Goal: Information Seeking & Learning: Learn about a topic

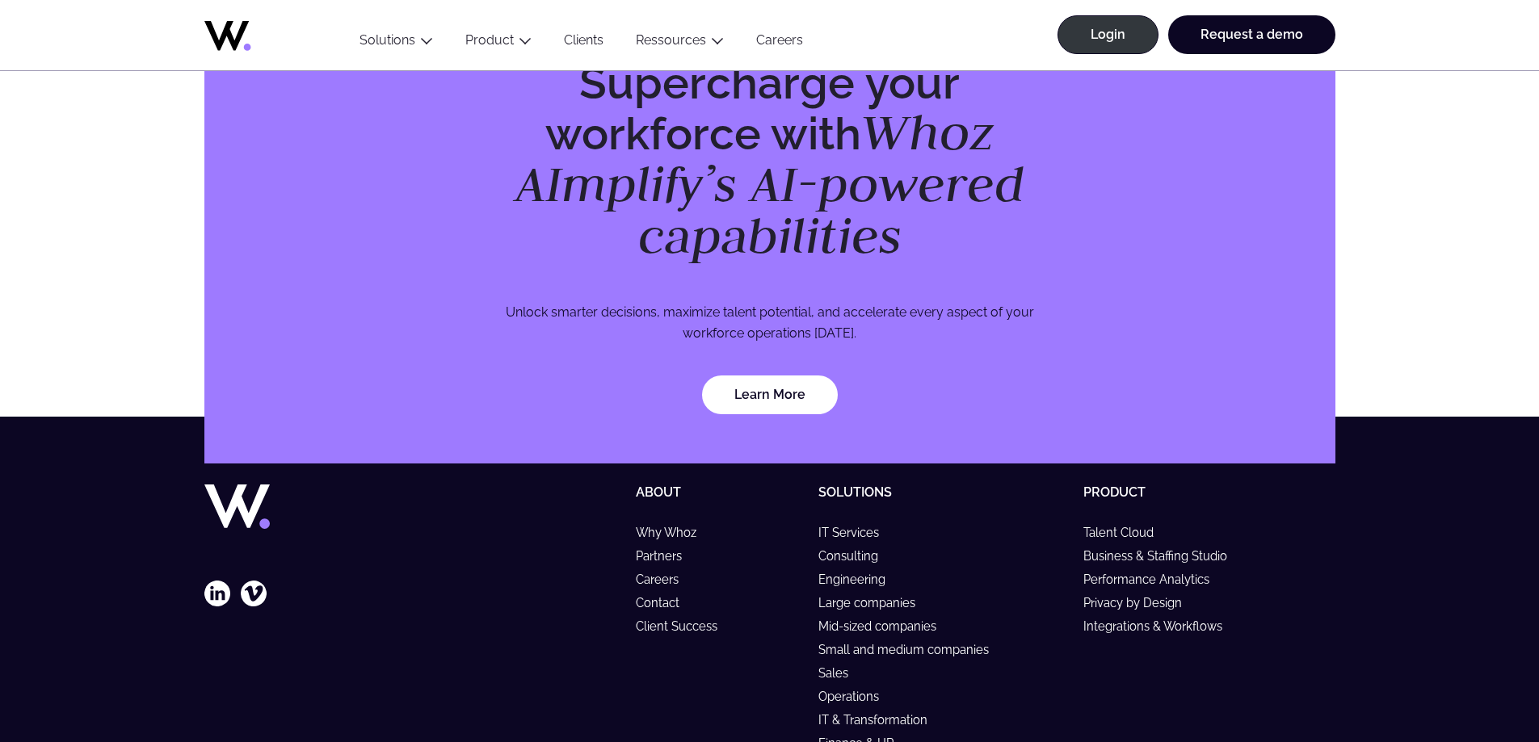
scroll to position [4605, 0]
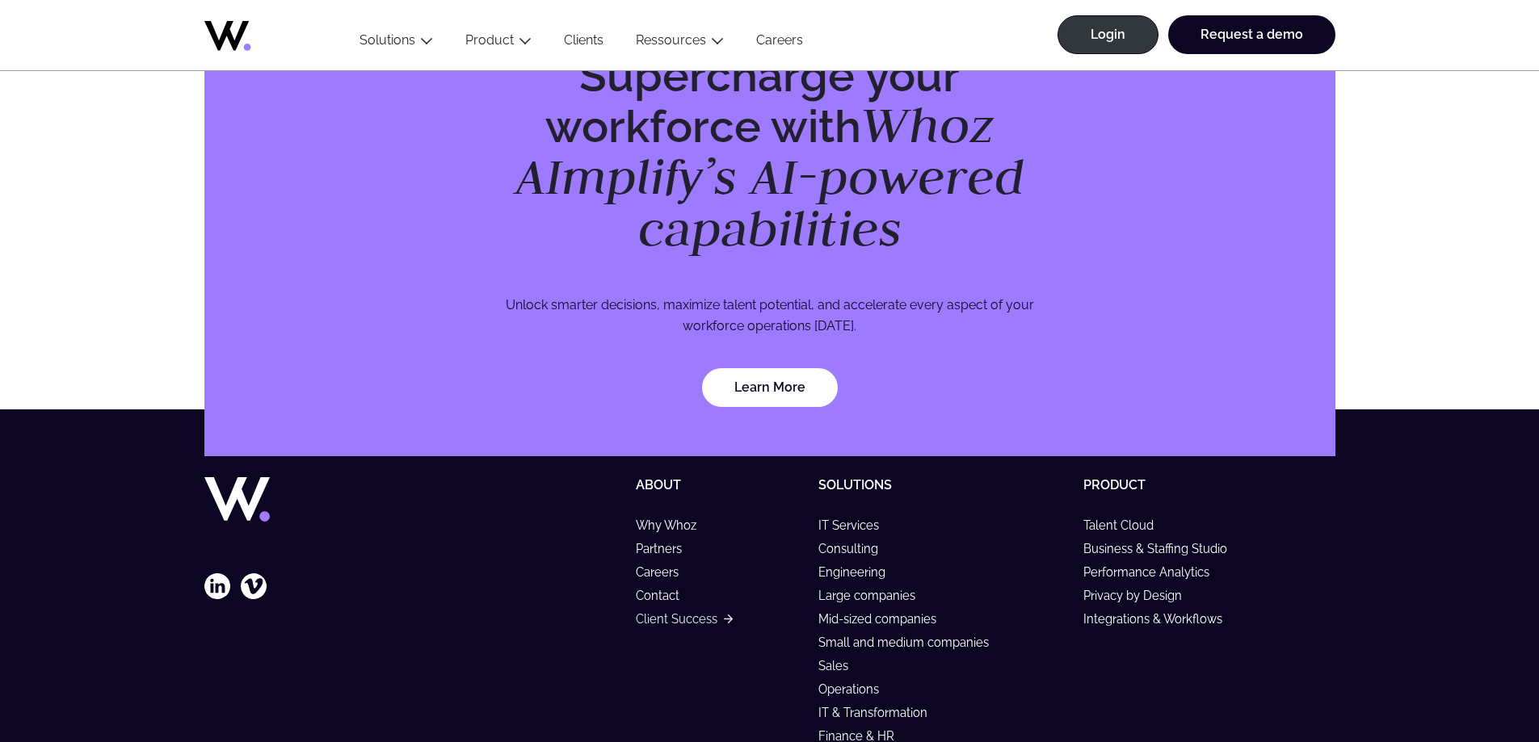
click at [667, 612] on link "Client Success" at bounding box center [684, 619] width 96 height 14
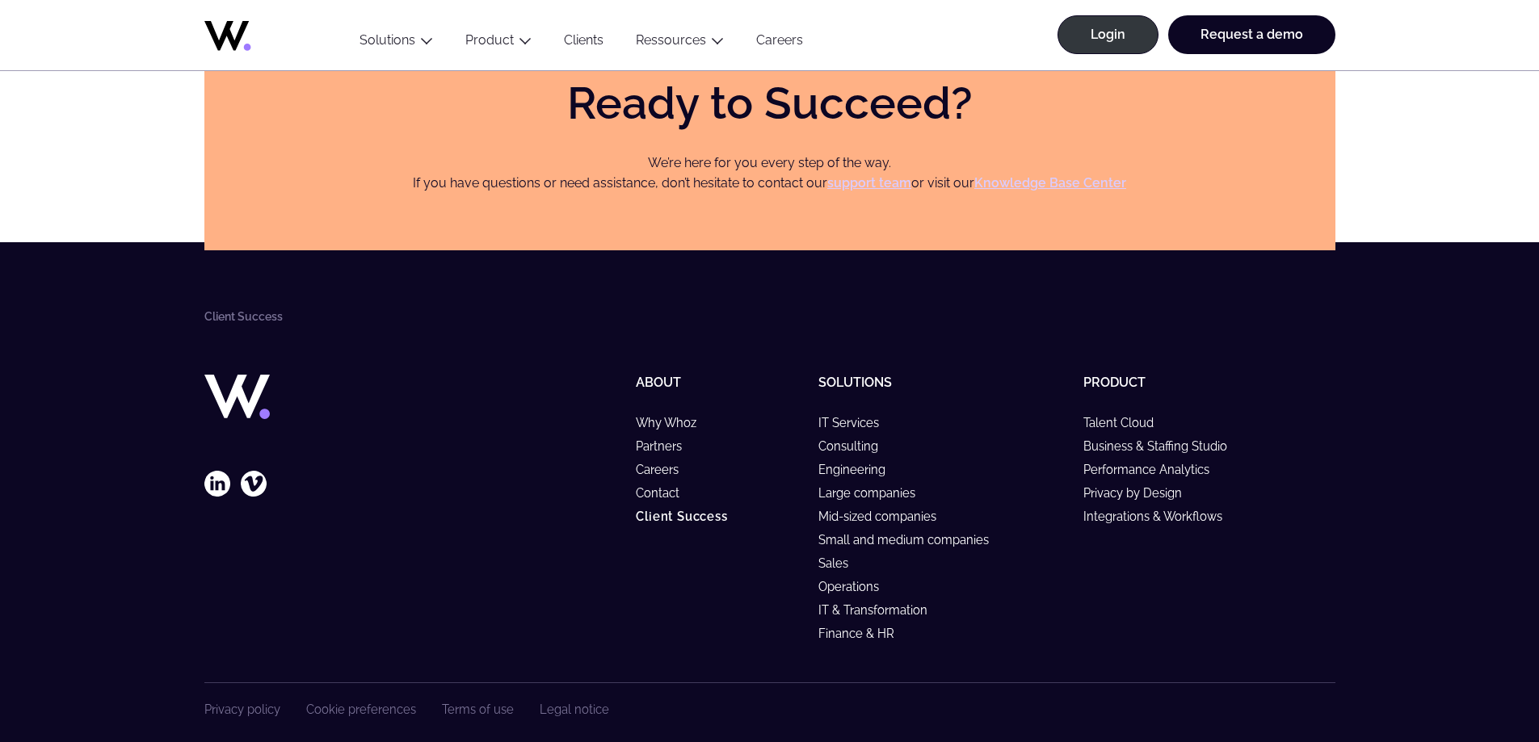
scroll to position [5155, 0]
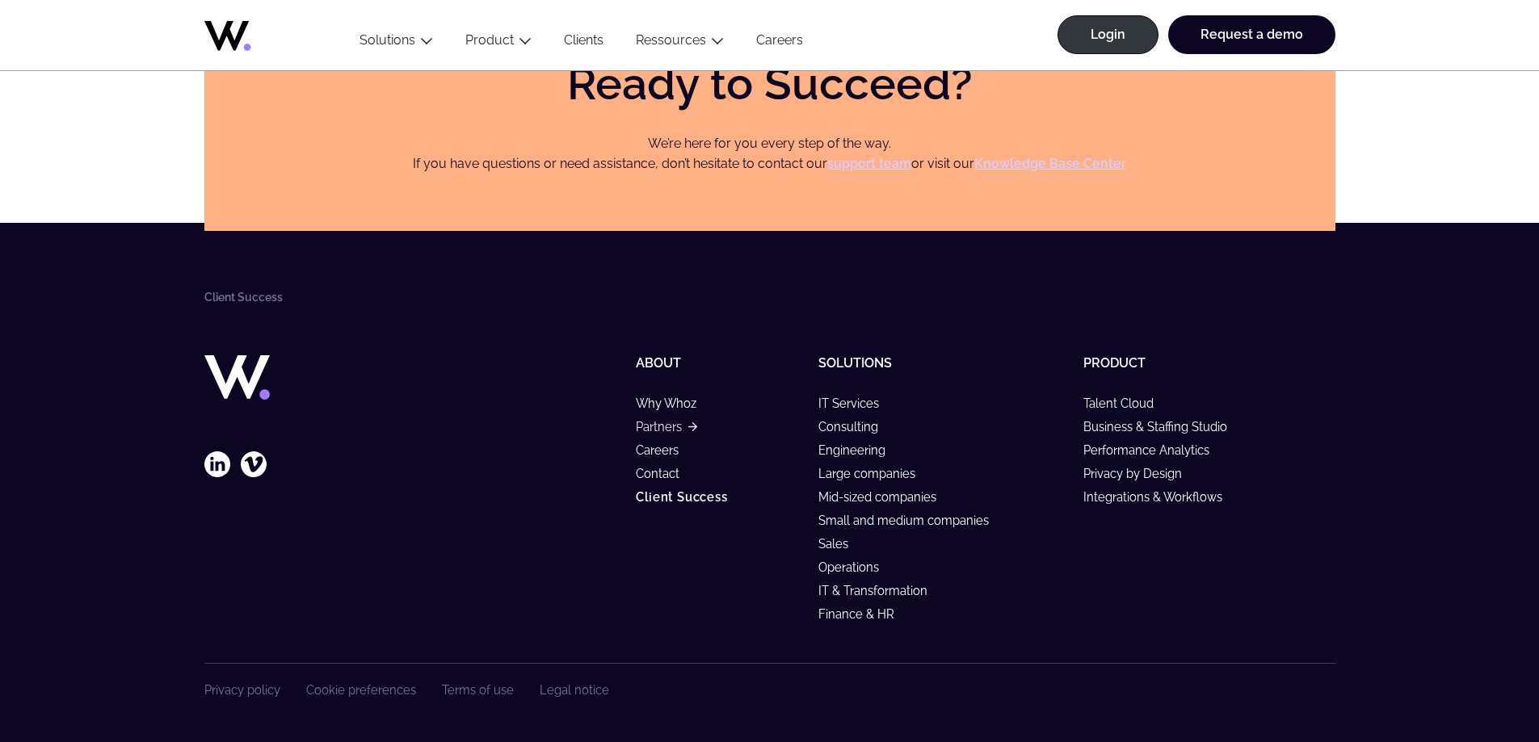
click at [674, 423] on link "Partners" at bounding box center [666, 427] width 61 height 14
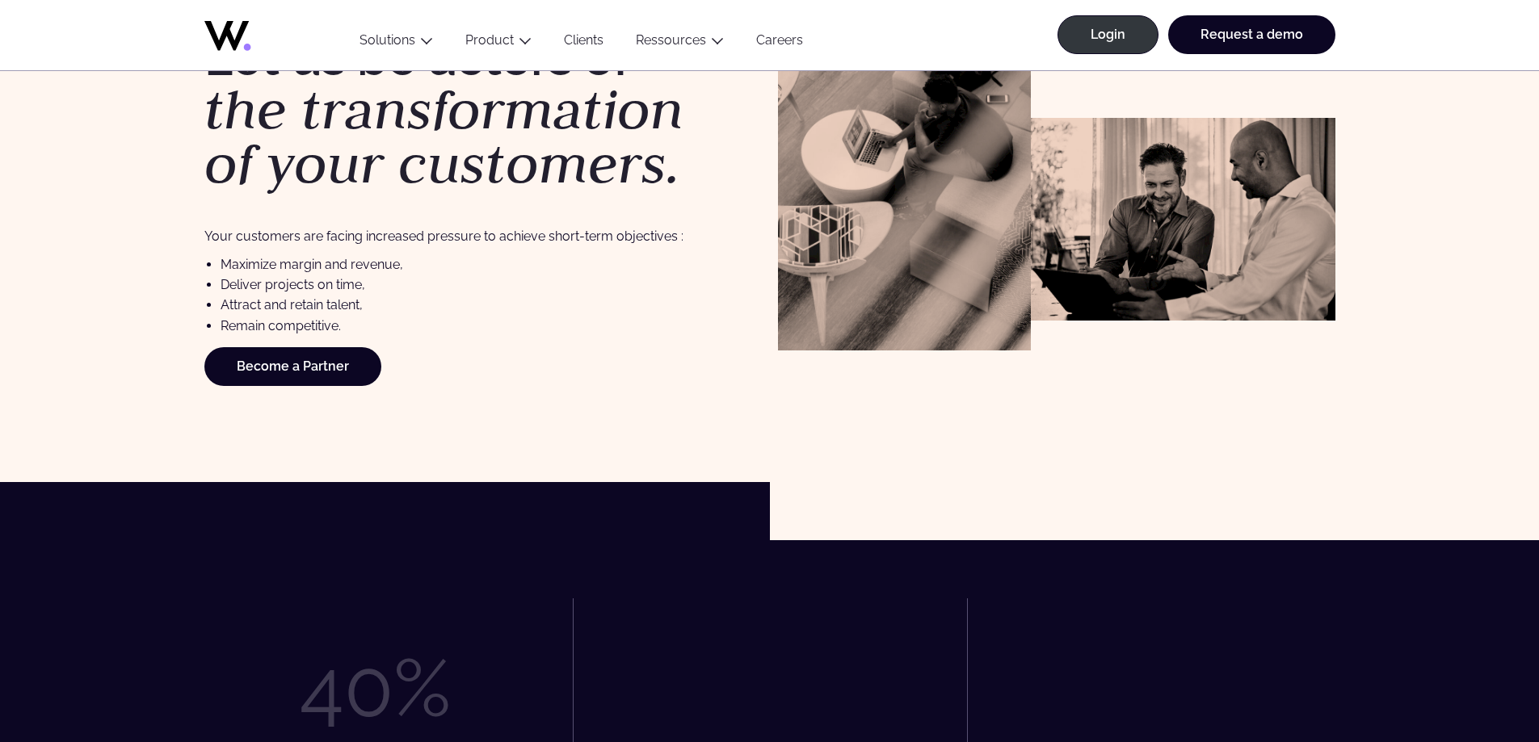
scroll to position [808, 0]
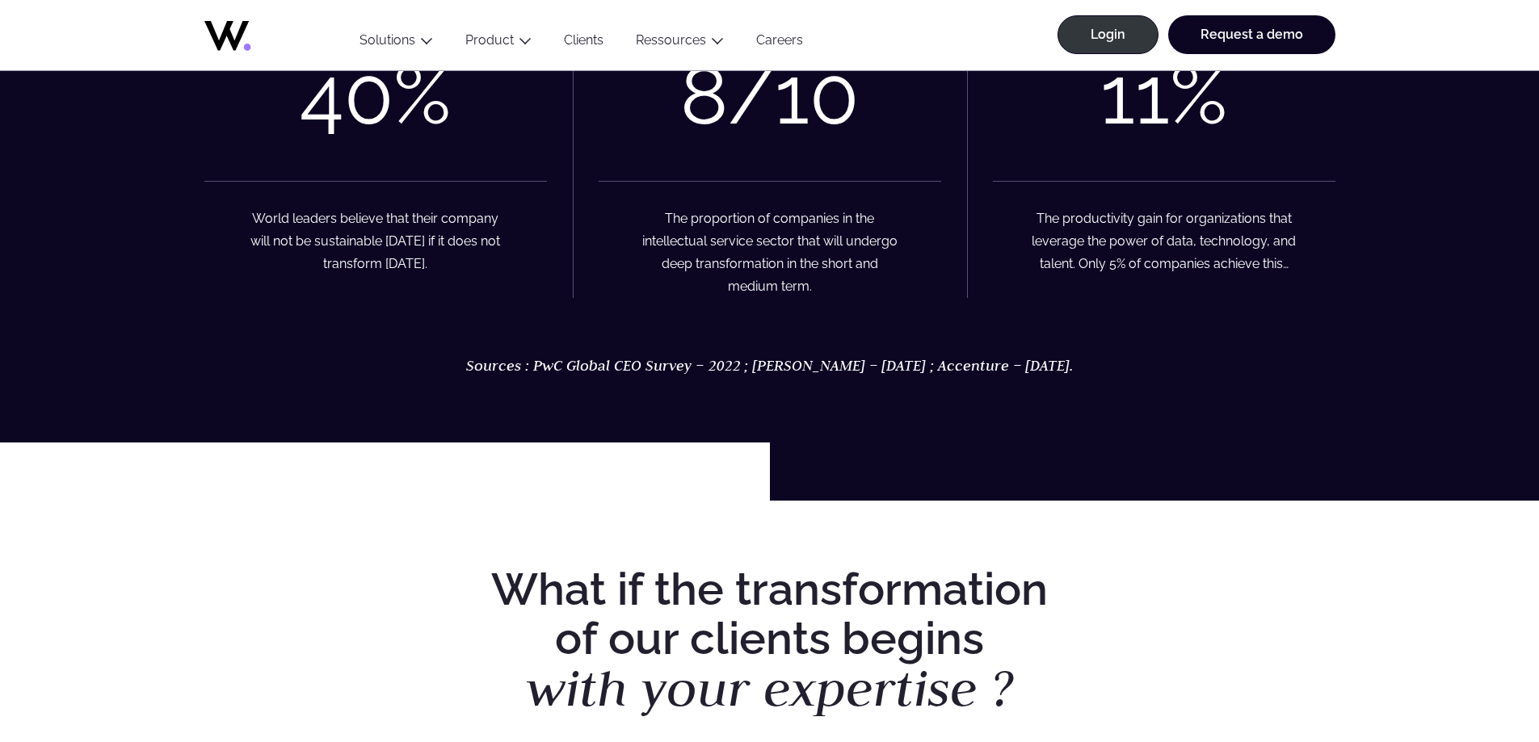
drag, startPoint x: 553, startPoint y: 358, endPoint x: 1055, endPoint y: 364, distance: 501.7
click at [1099, 360] on p "Sources : PwC Global CEO Survey – 2022 ; Forrester – Sept. 2022 ; Accenture – F…" at bounding box center [769, 366] width 1474 height 20
click at [979, 371] on em "Sources : PwC Global CEO Survey – 2022 ; Forrester – Sept. 2022 ; Accenture – F…" at bounding box center [769, 365] width 607 height 19
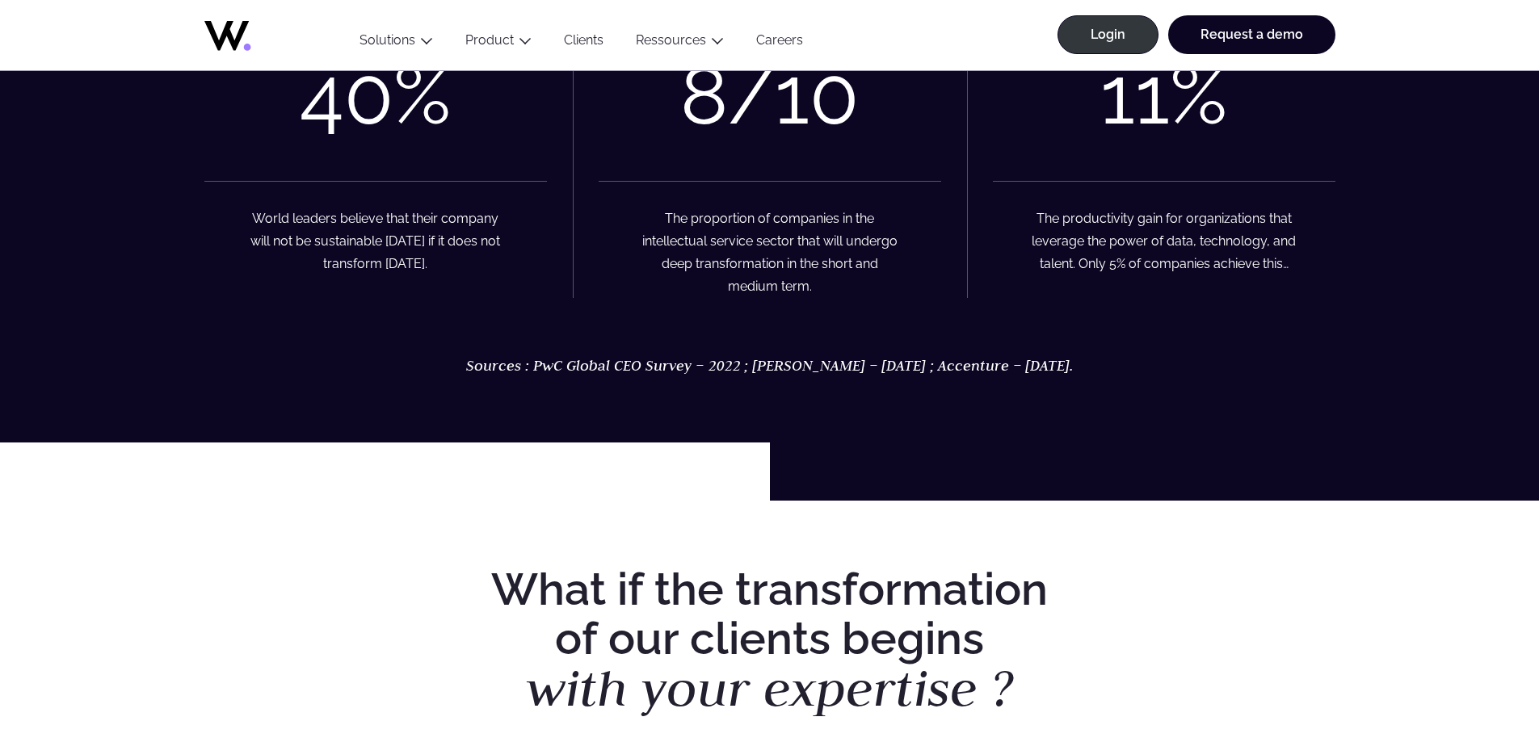
click at [725, 366] on em "Sources : PwC Global CEO Survey – 2022 ; Forrester – Sept. 2022 ; Accenture – F…" at bounding box center [769, 365] width 607 height 19
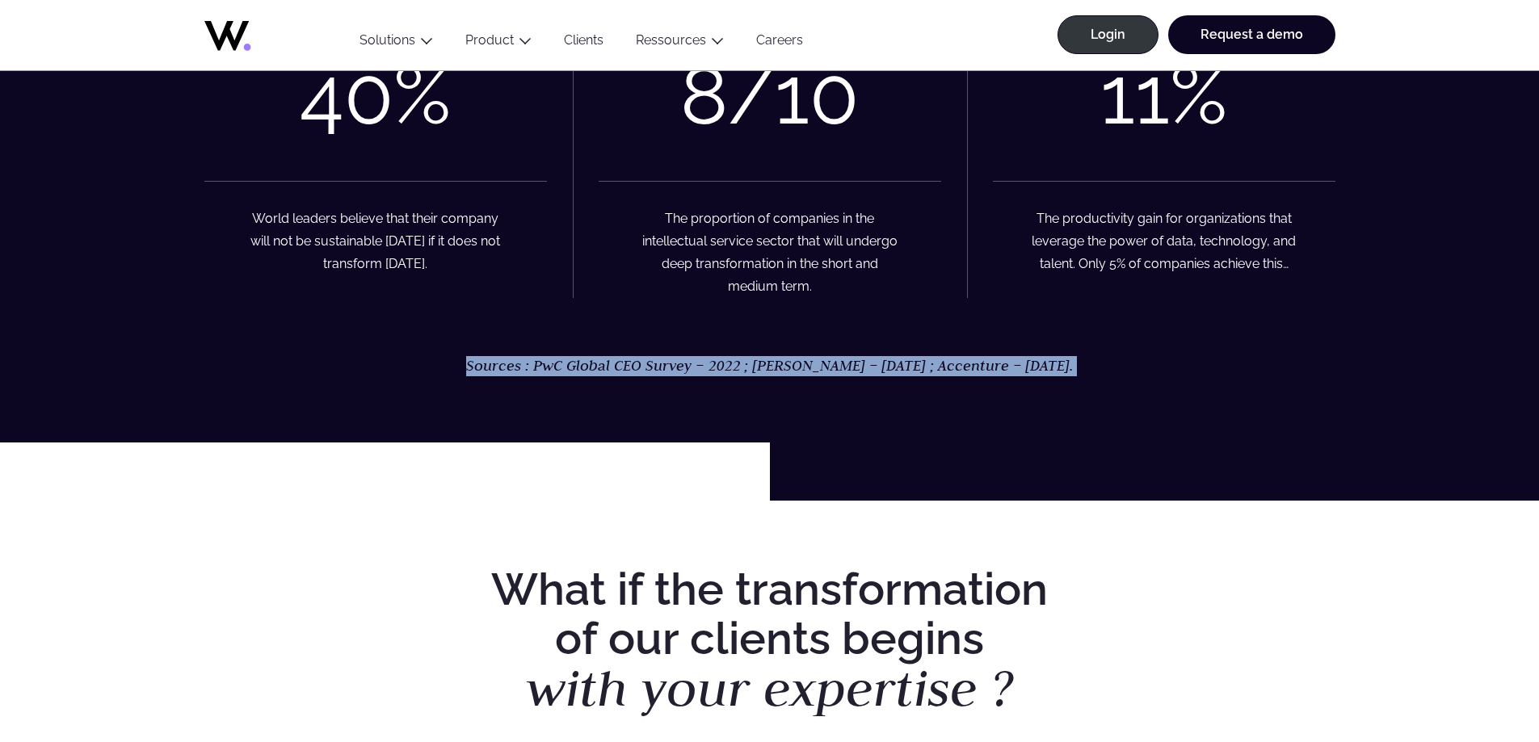
click at [725, 366] on em "Sources : PwC Global CEO Survey – 2022 ; Forrester – Sept. 2022 ; Accenture – F…" at bounding box center [769, 365] width 607 height 19
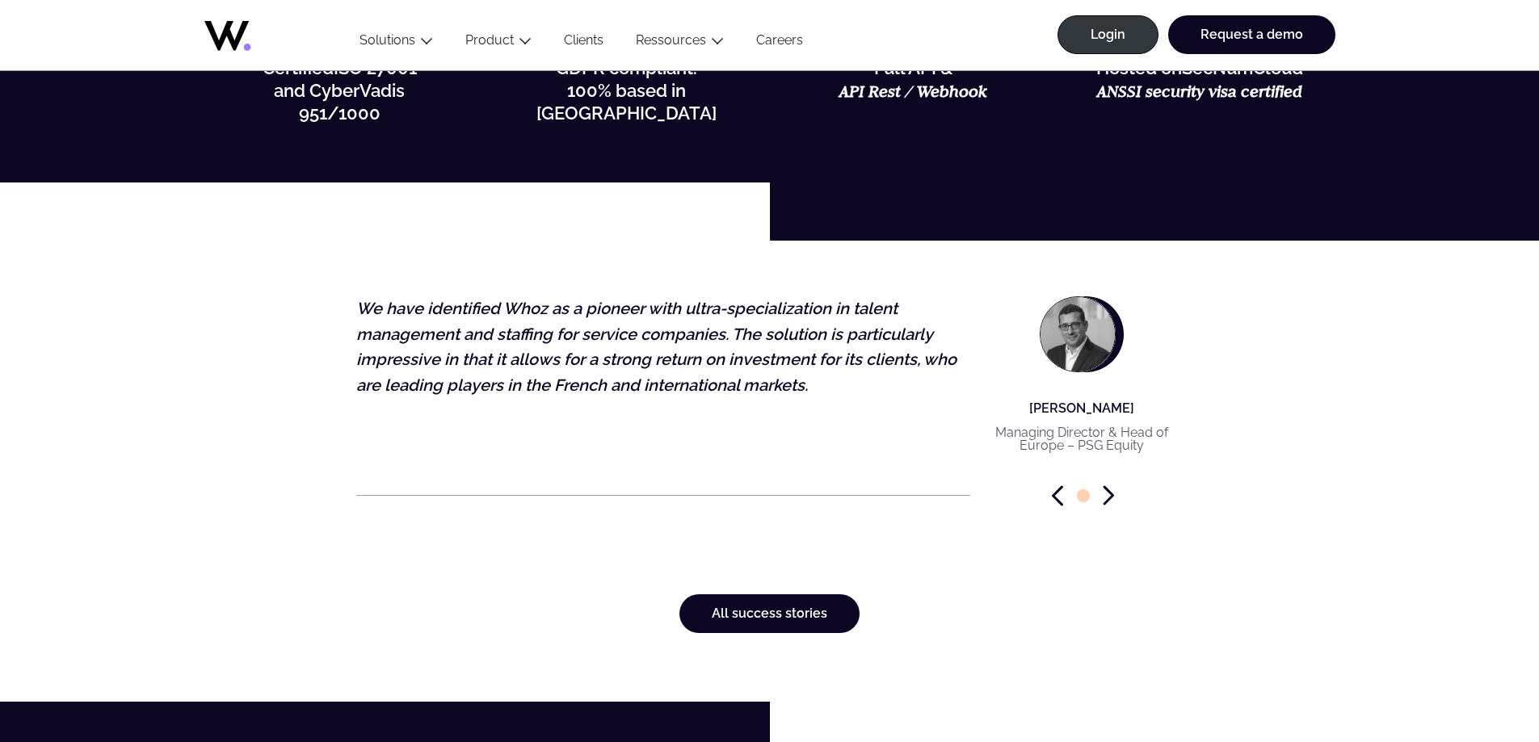
scroll to position [4524, 0]
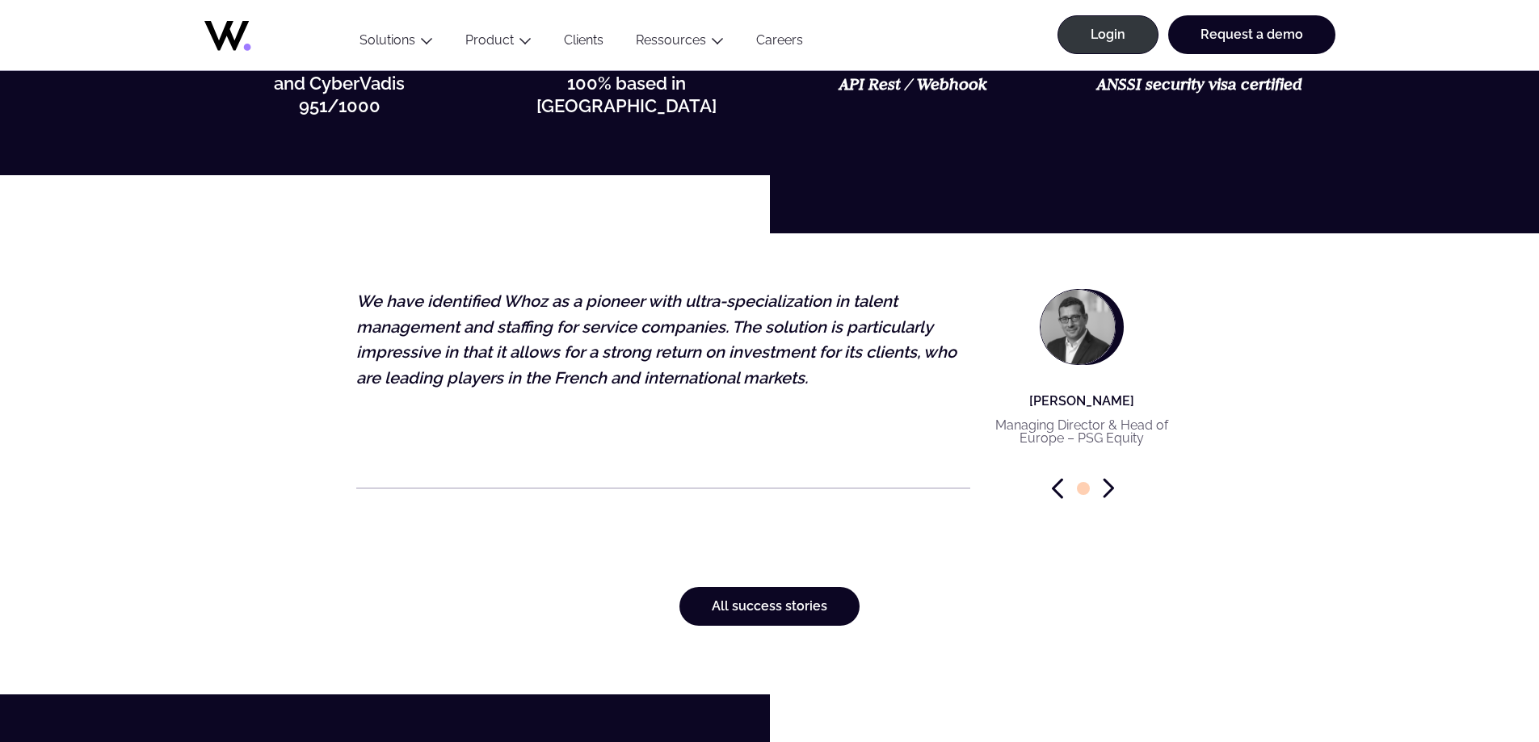
click at [1103, 492] on icon "Next slide" at bounding box center [1108, 488] width 11 height 20
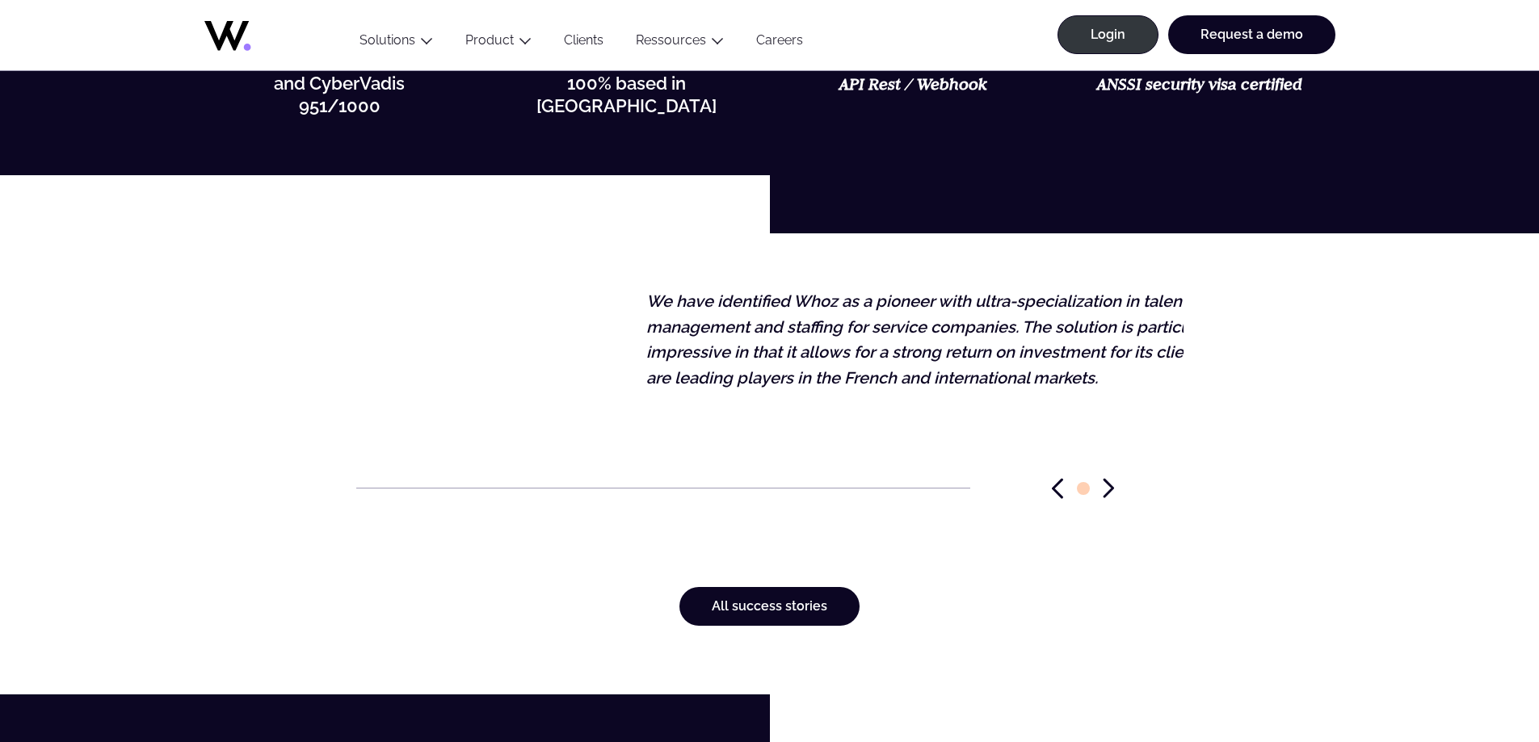
click at [646, 330] on div "Dany RAMMAL Managing Director & Head of Europe – PSG Equity We have identified …" at bounding box center [232, 370] width 827 height 215
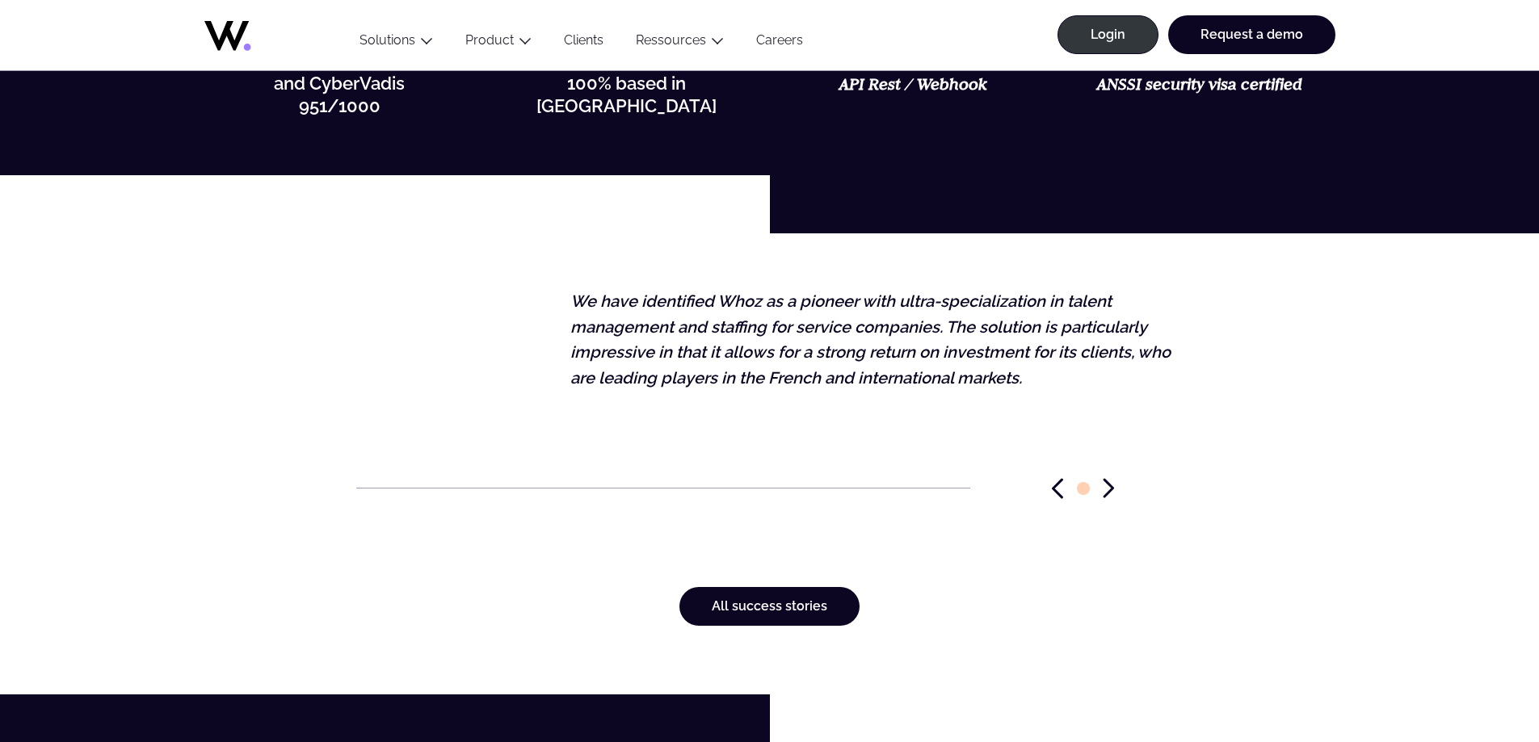
click at [874, 330] on p "We have identified Whoz as a pioneer with ultra-specialization in talent manage…" at bounding box center [875, 340] width 611 height 102
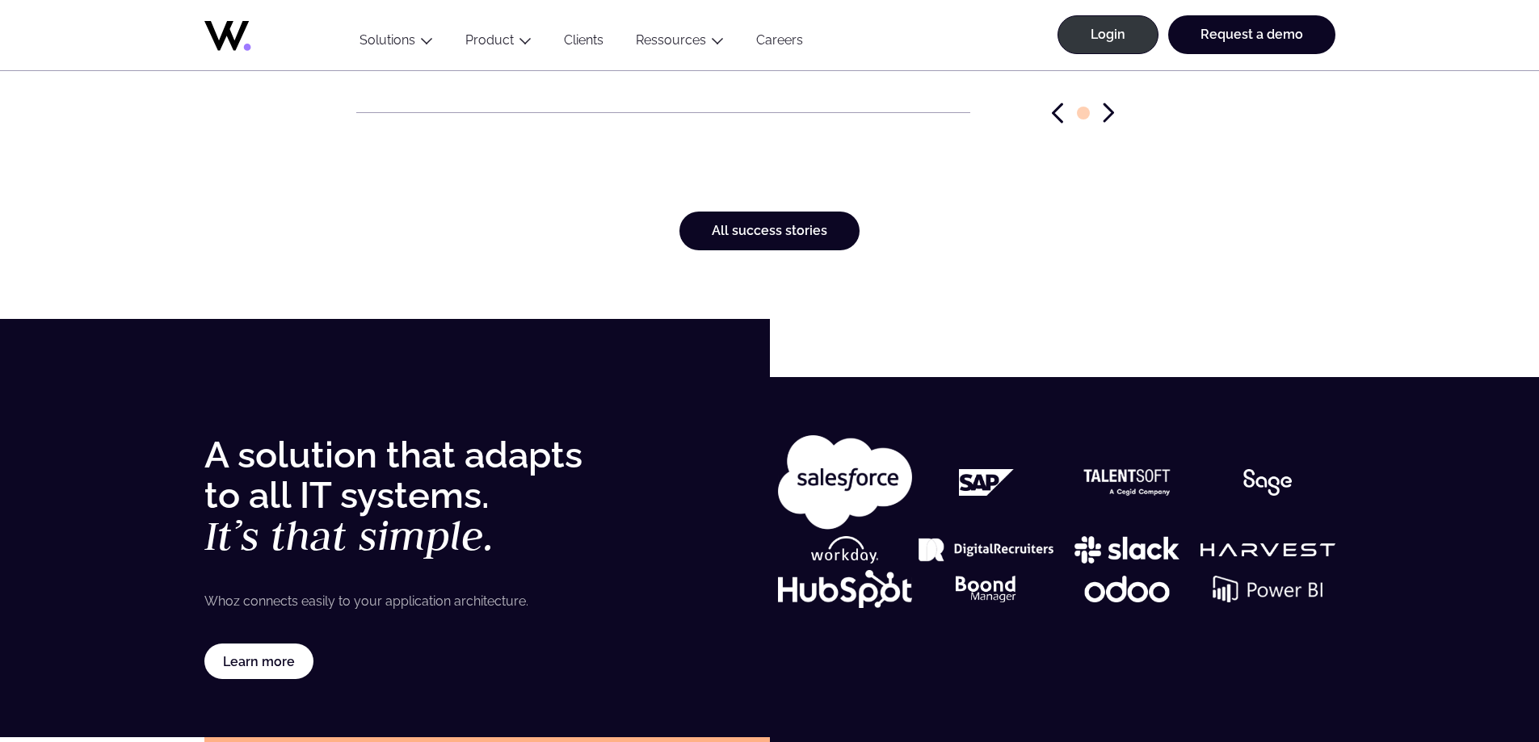
scroll to position [4928, 0]
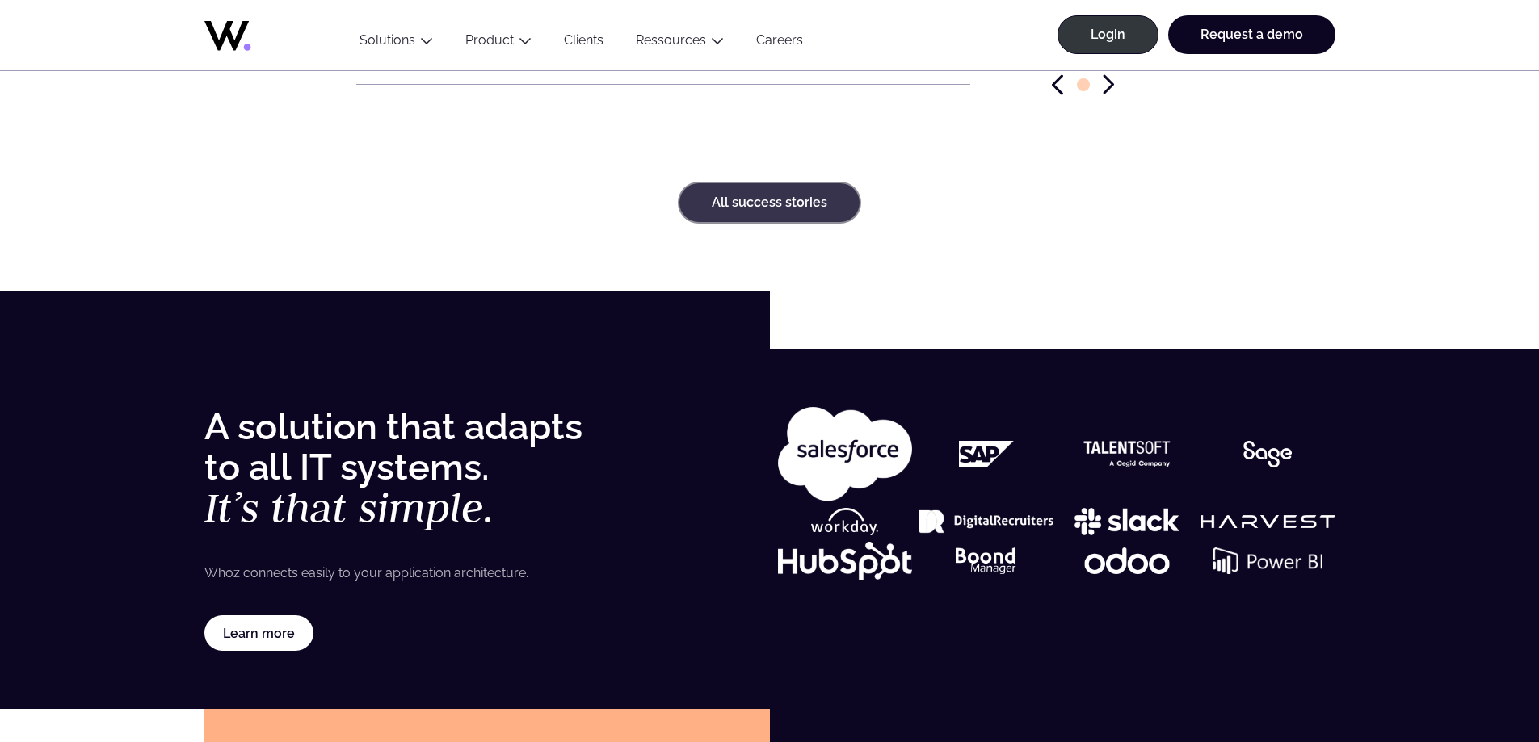
click at [765, 208] on link "All success stories" at bounding box center [769, 202] width 180 height 39
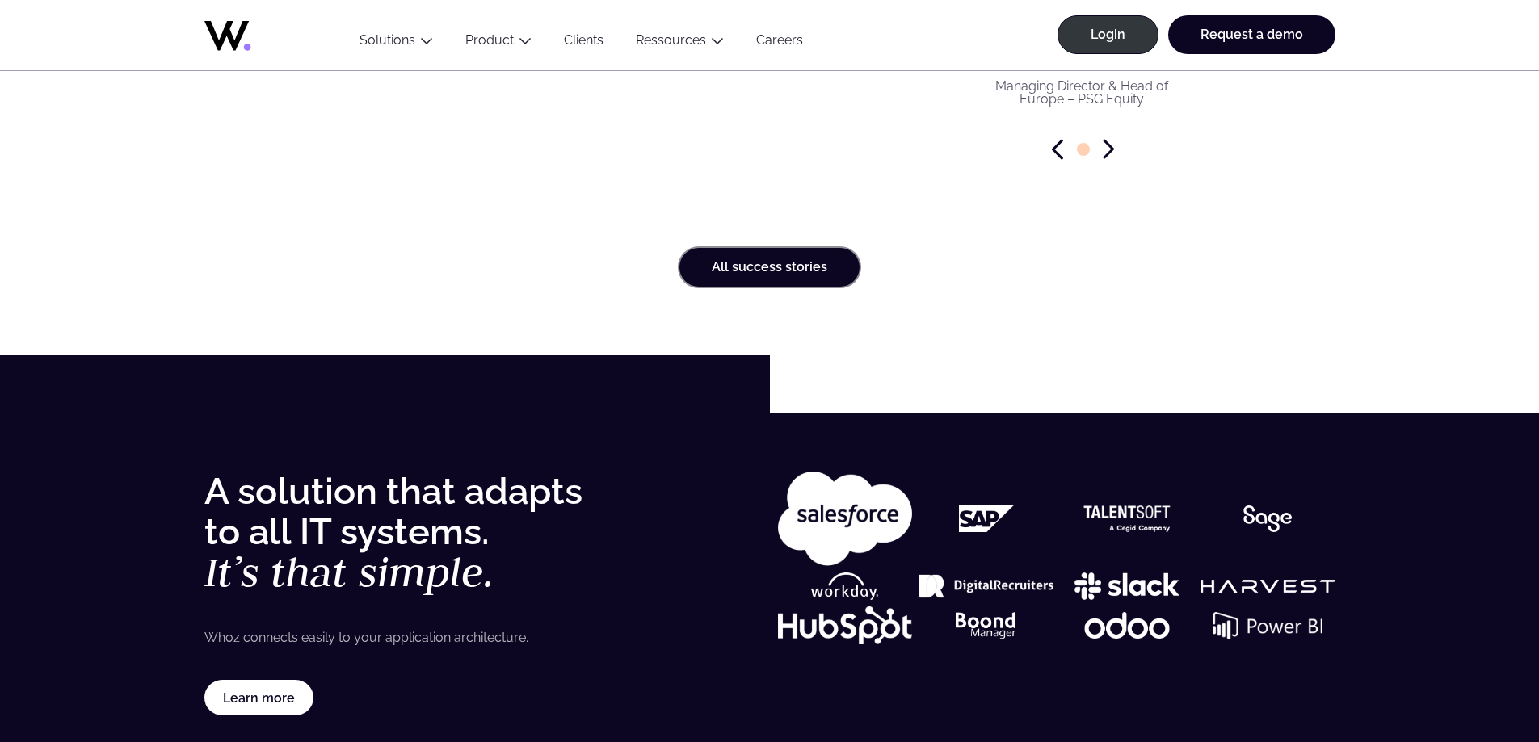
scroll to position [4431, 0]
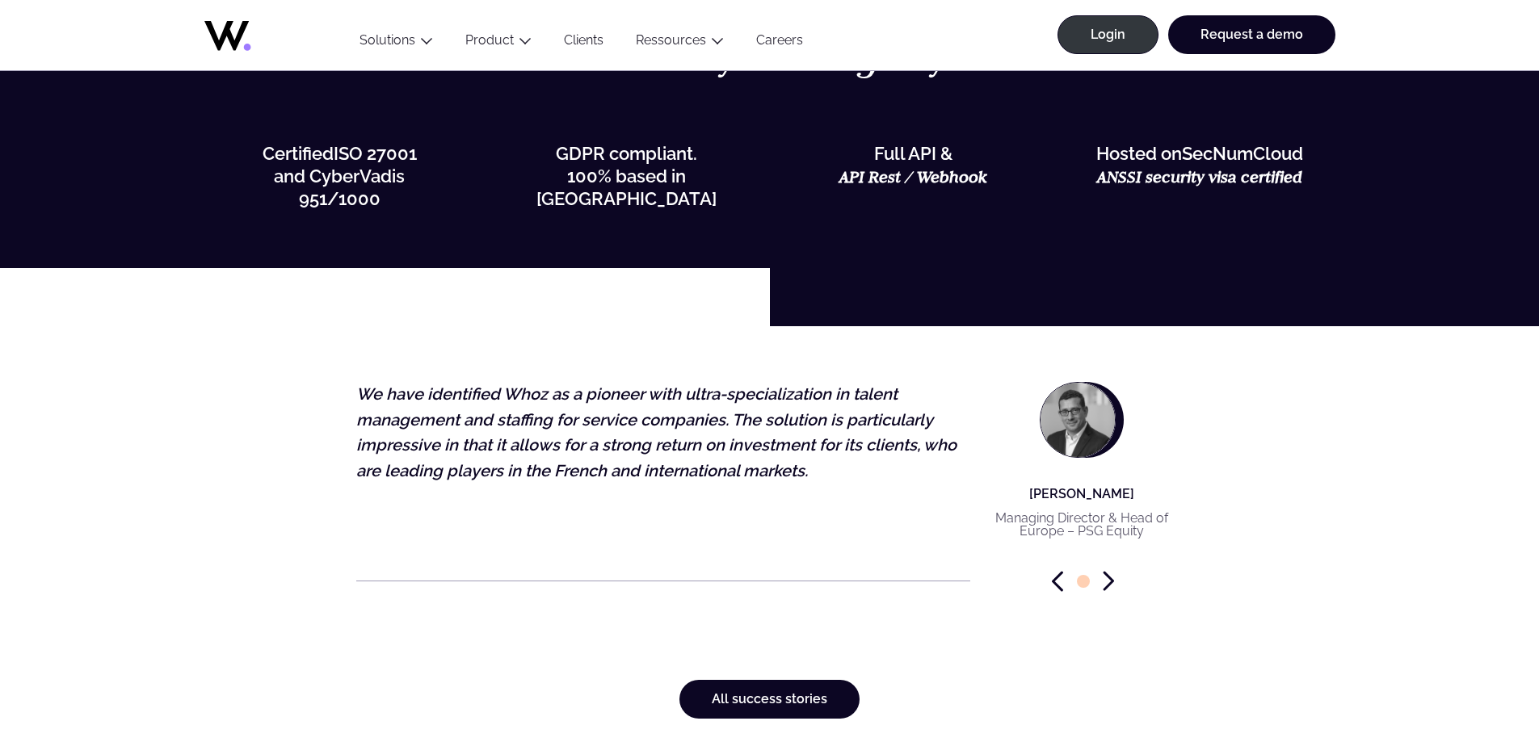
click at [588, 39] on link "Clients" at bounding box center [584, 43] width 72 height 22
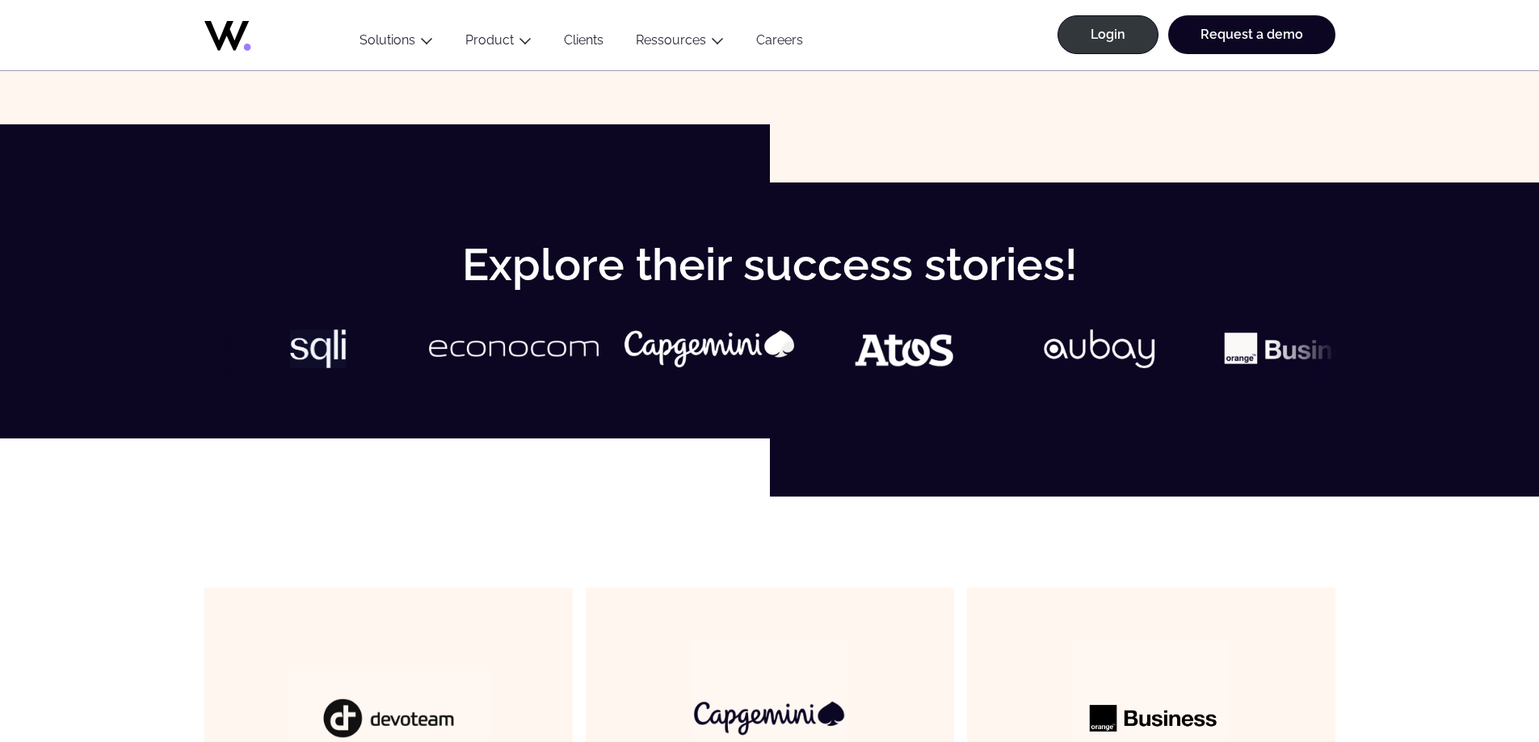
scroll to position [561, 0]
